Goal: Find specific page/section: Find specific page/section

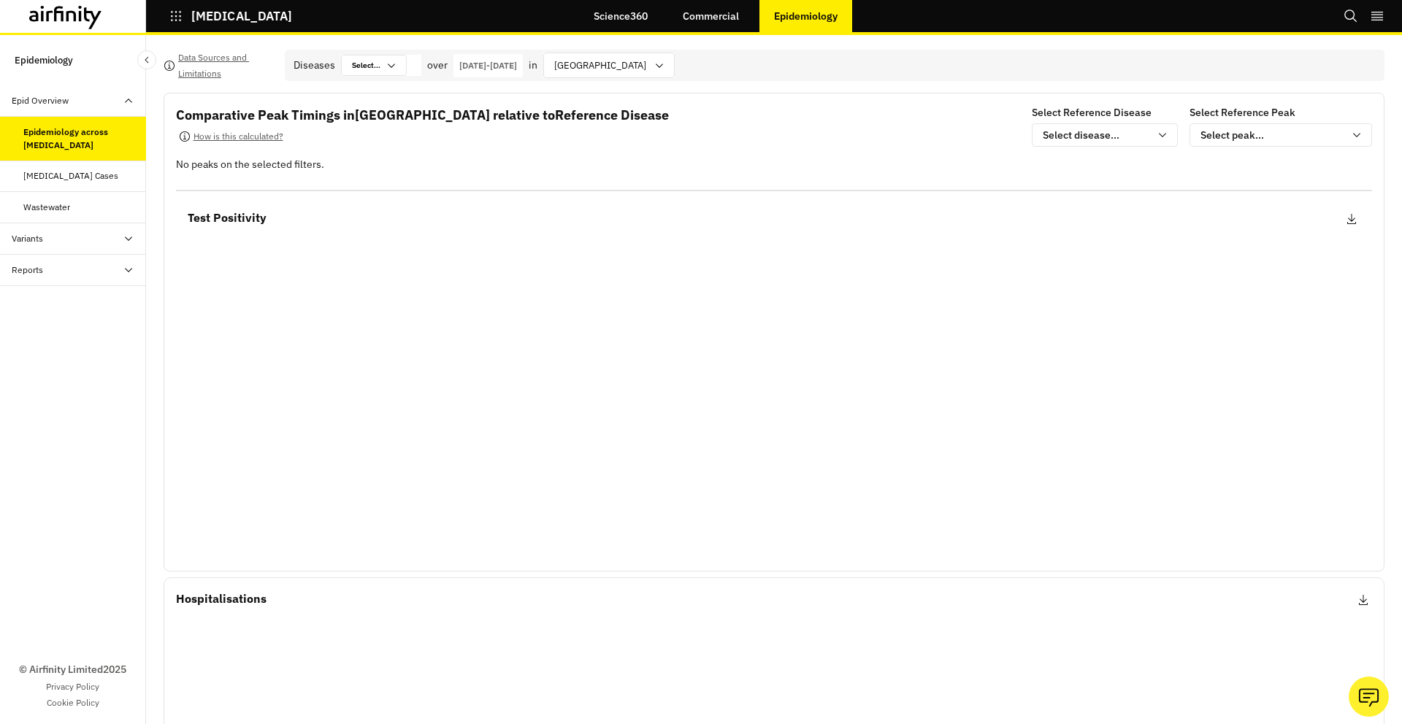
click at [81, 19] on icon at bounding box center [80, 16] width 2 height 10
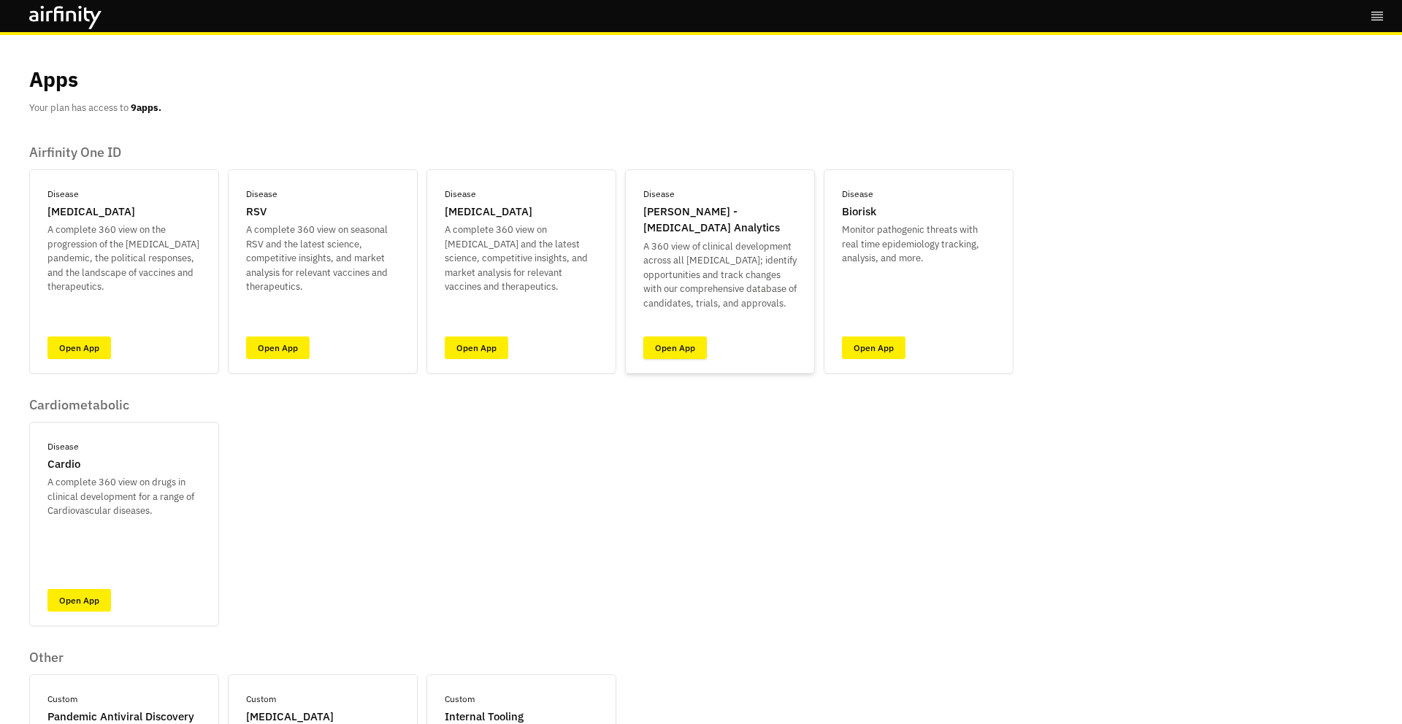
click at [678, 342] on link "Open App" at bounding box center [675, 348] width 64 height 23
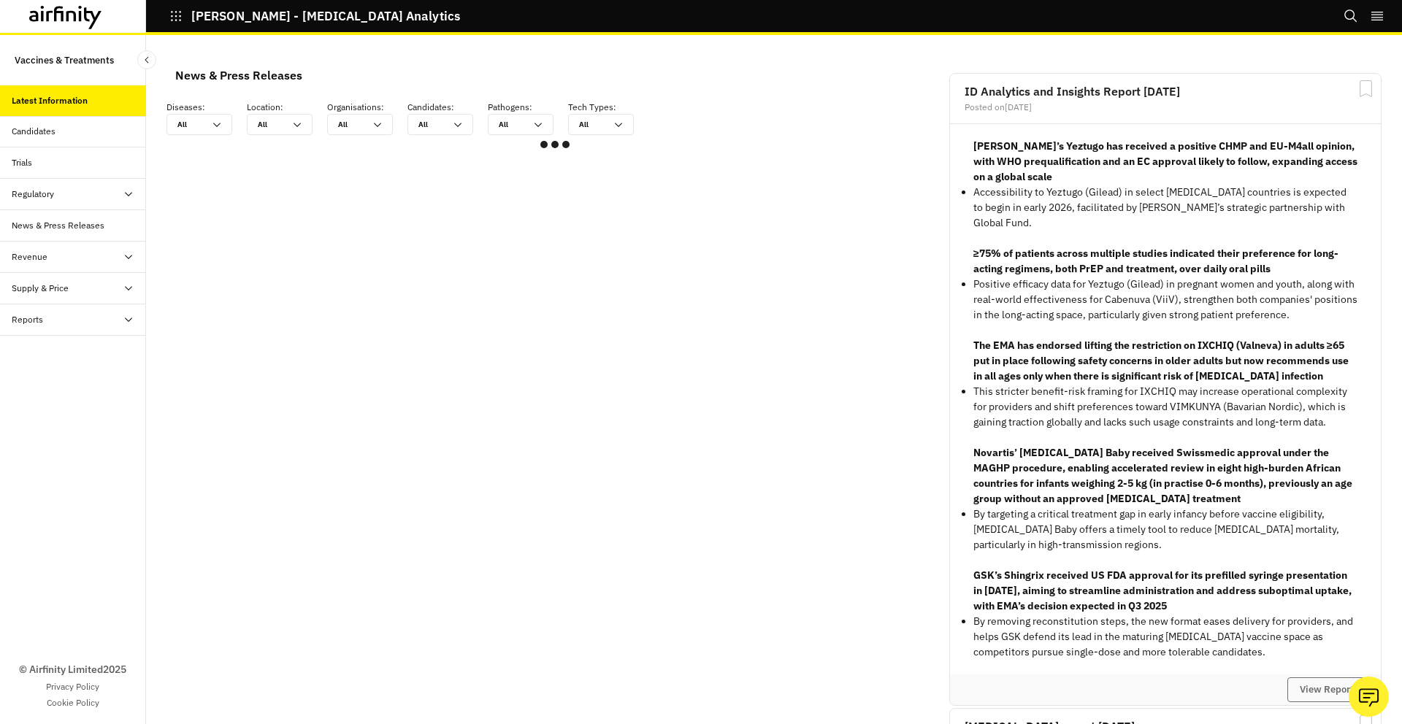
scroll to position [876, 438]
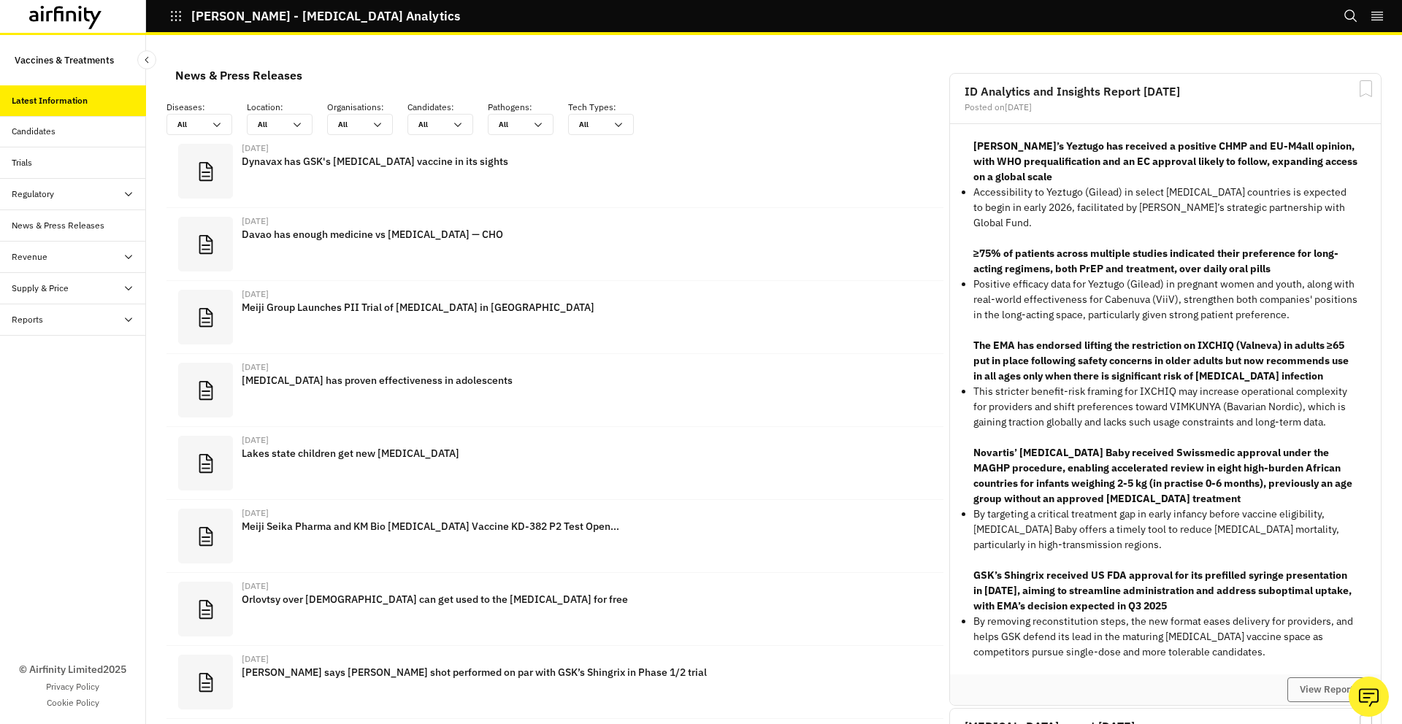
scroll to position [964, 438]
